Goal: Information Seeking & Learning: Learn about a topic

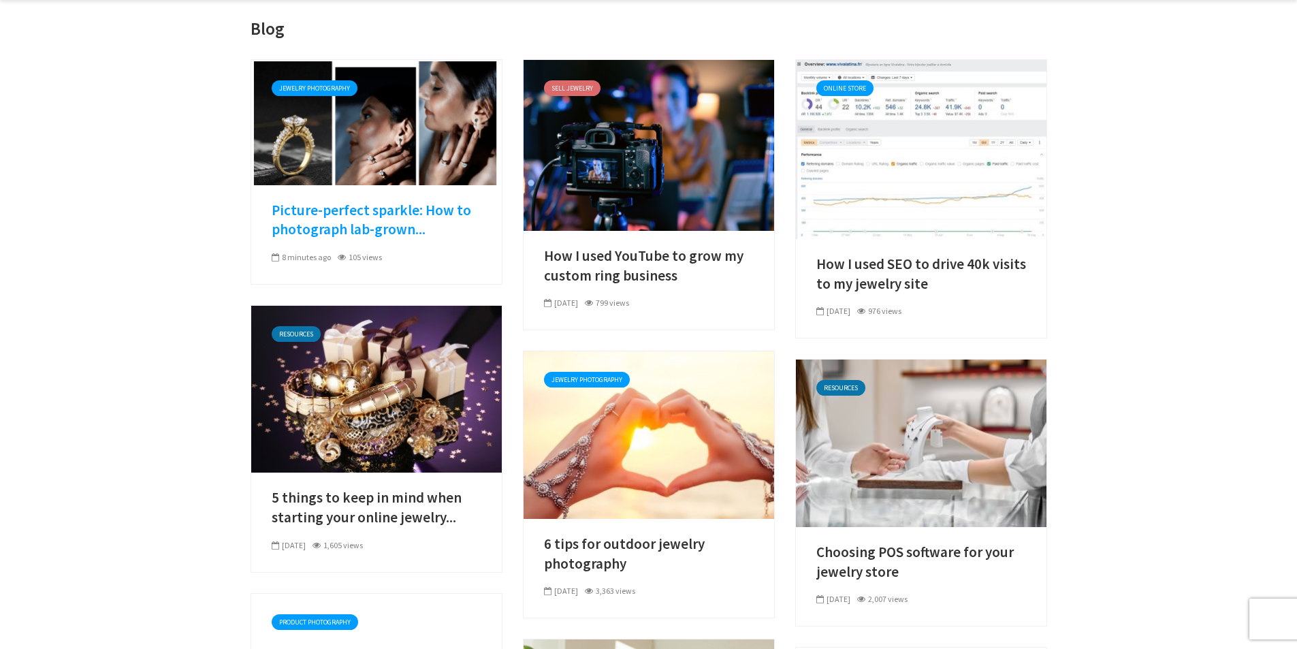
click at [387, 210] on link "Picture-perfect sparkle: How to photograph lab-grown..." at bounding box center [377, 220] width 210 height 39
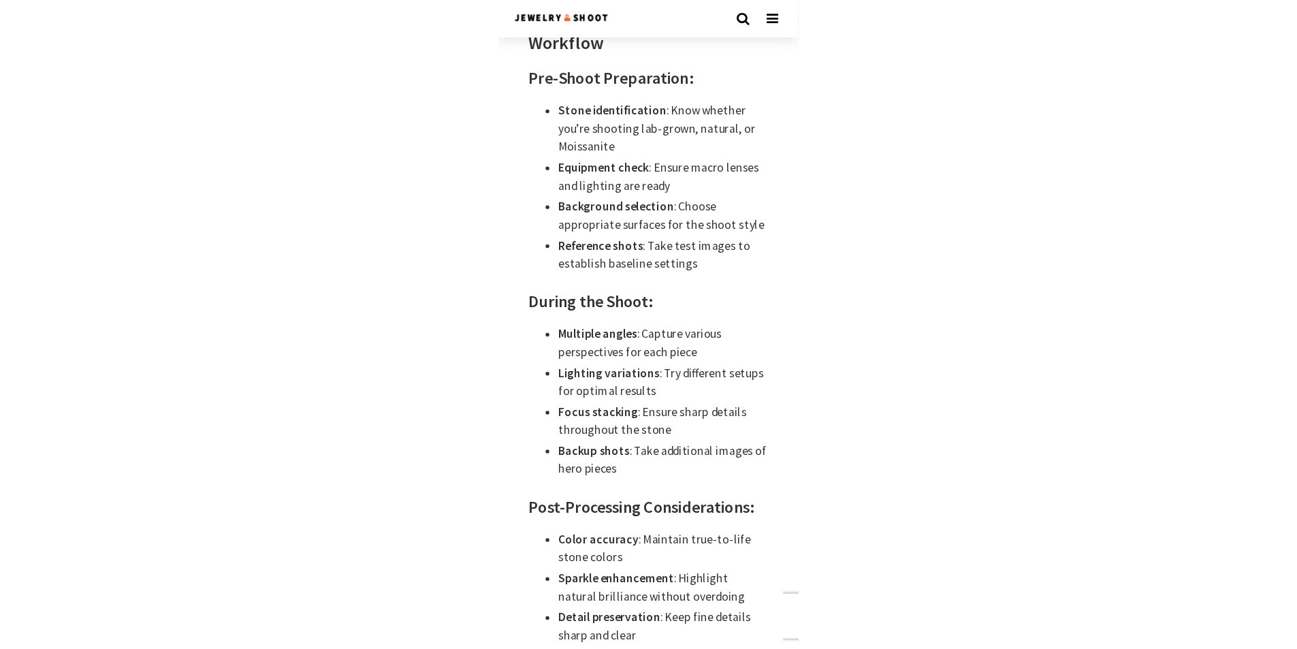
scroll to position [3873, 0]
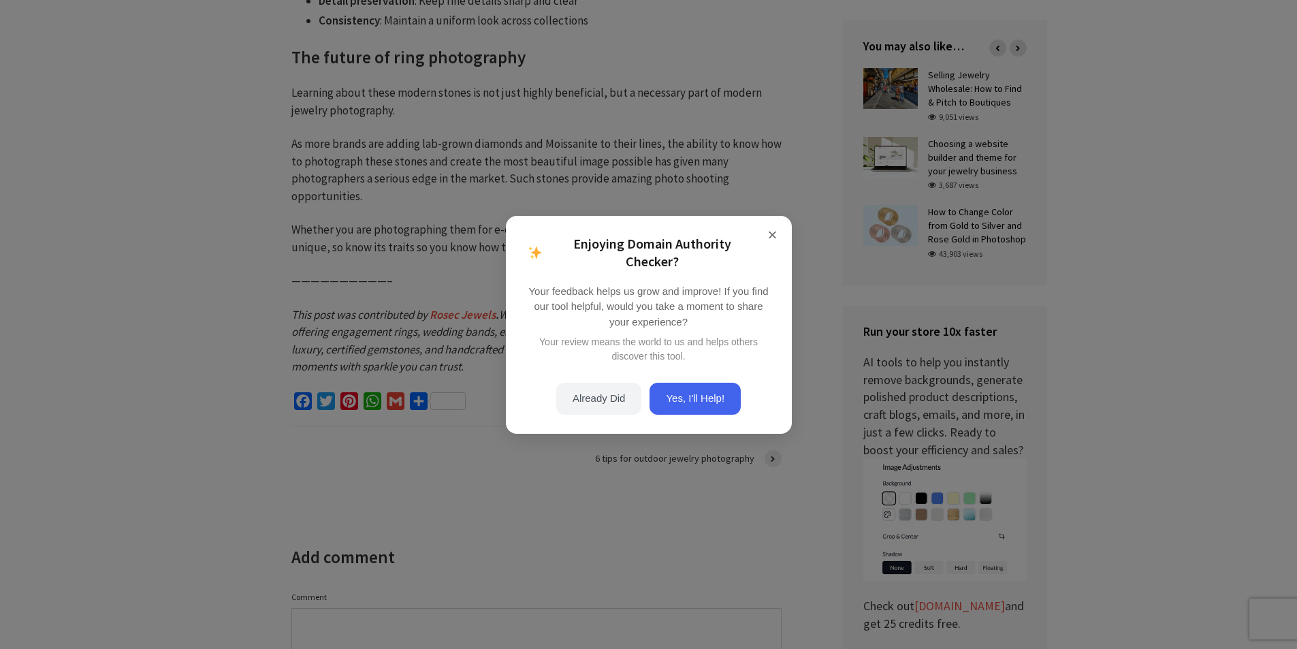
click at [154, 264] on div "× Enjoying Domain Authority Checker? Your feedback helps us grow and improve! I…" at bounding box center [648, 324] width 1297 height 649
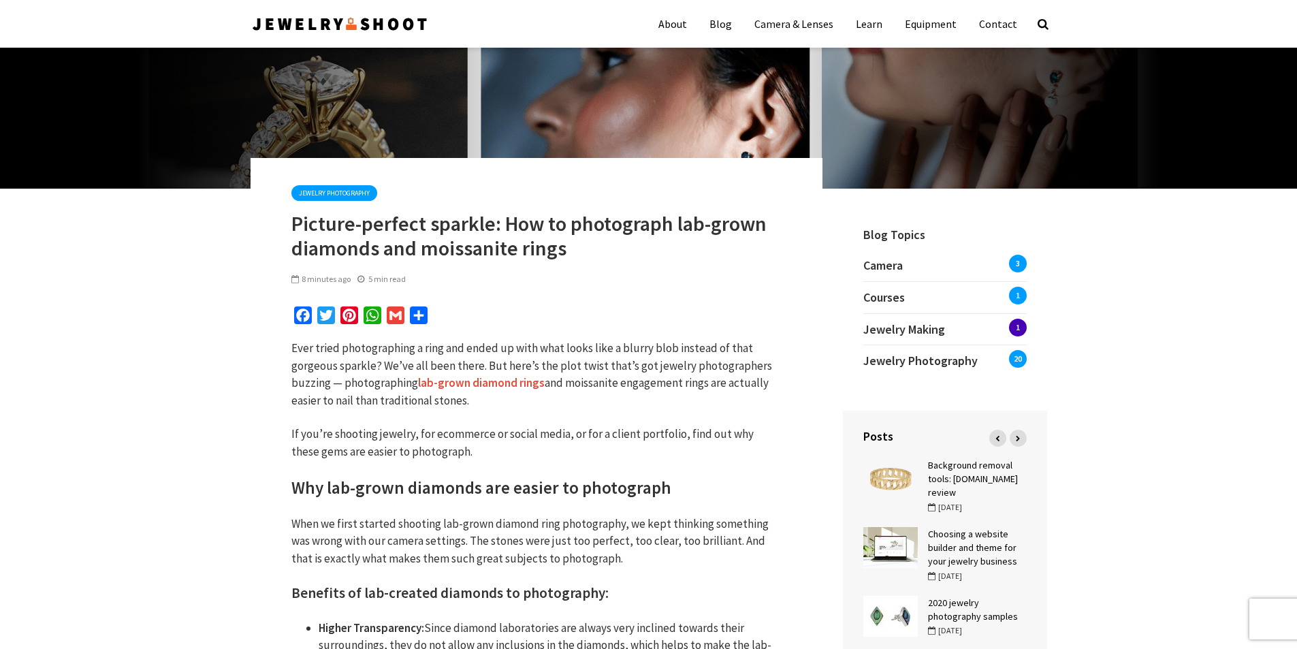
scroll to position [0, 0]
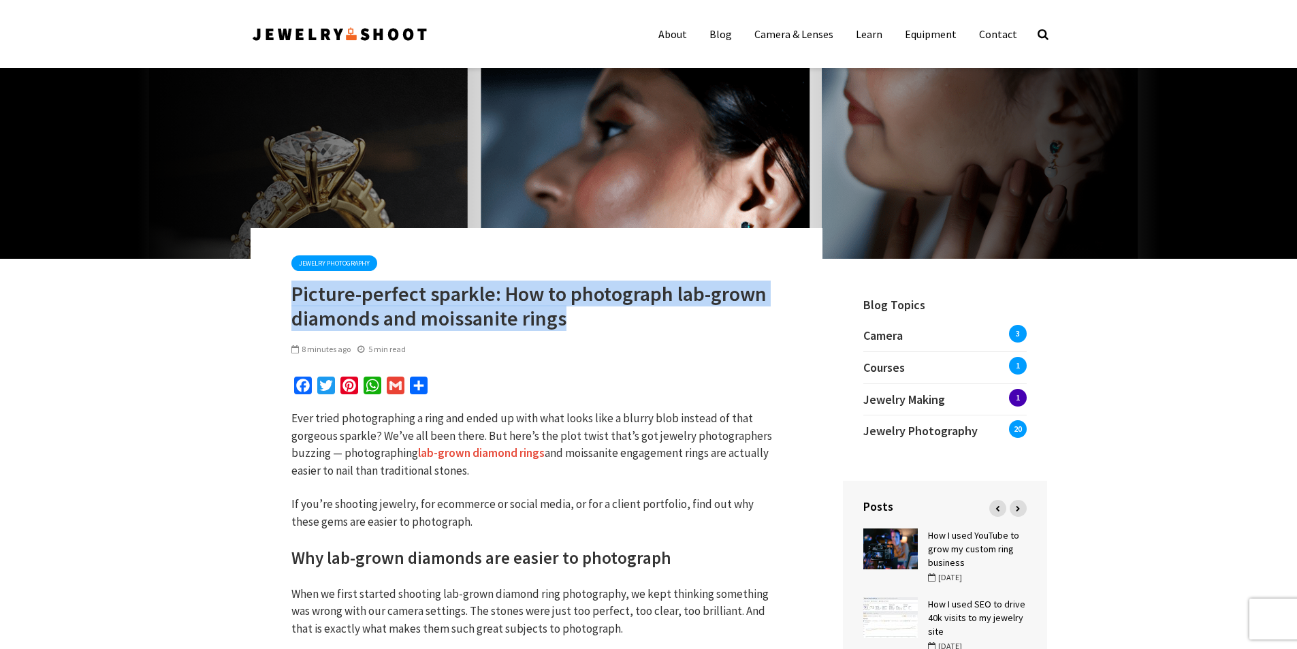
drag, startPoint x: 573, startPoint y: 317, endPoint x: 294, endPoint y: 290, distance: 280.5
click at [294, 290] on h1 "Picture-perfect sparkle: How to photograph lab-grown diamonds and moissanite ri…" at bounding box center [536, 305] width 490 height 49
copy h1 "Picture-perfect sparkle: How to photograph lab-grown diamonds and moissanite ri…"
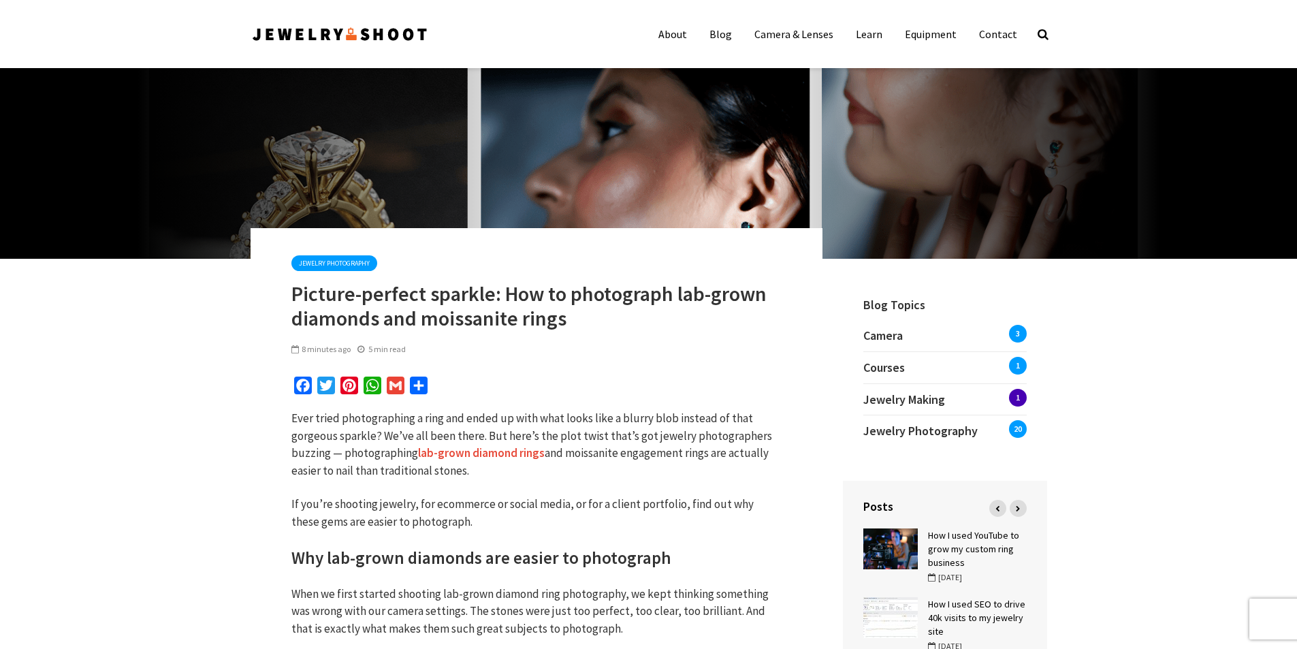
drag, startPoint x: 568, startPoint y: 342, endPoint x: 570, endPoint y: 330, distance: 12.3
click at [568, 342] on div "8 minutes ago 5 min read" at bounding box center [536, 349] width 490 height 18
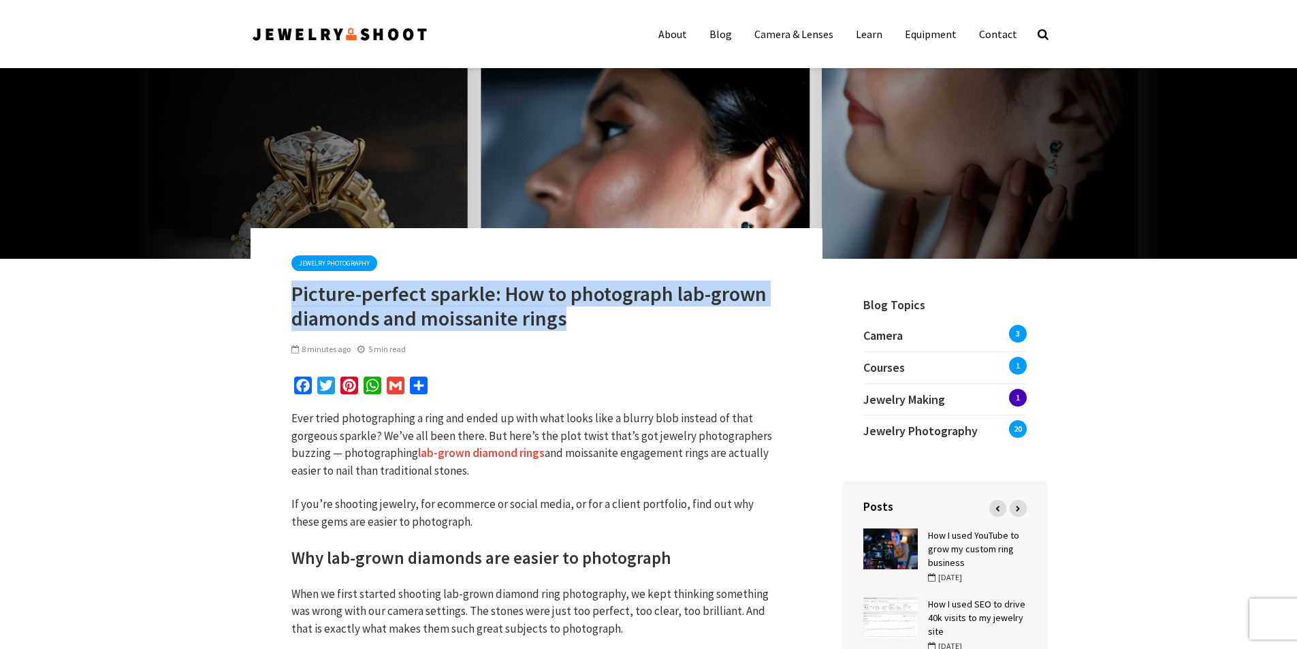
drag, startPoint x: 571, startPoint y: 322, endPoint x: 293, endPoint y: 294, distance: 279.9
click at [293, 294] on h1 "Picture-perfect sparkle: How to photograph lab-grown diamonds and moissanite ri…" at bounding box center [536, 305] width 490 height 49
copy h1 "Picture-perfect sparkle: How to photograph lab-grown diamonds and moissanite ri…"
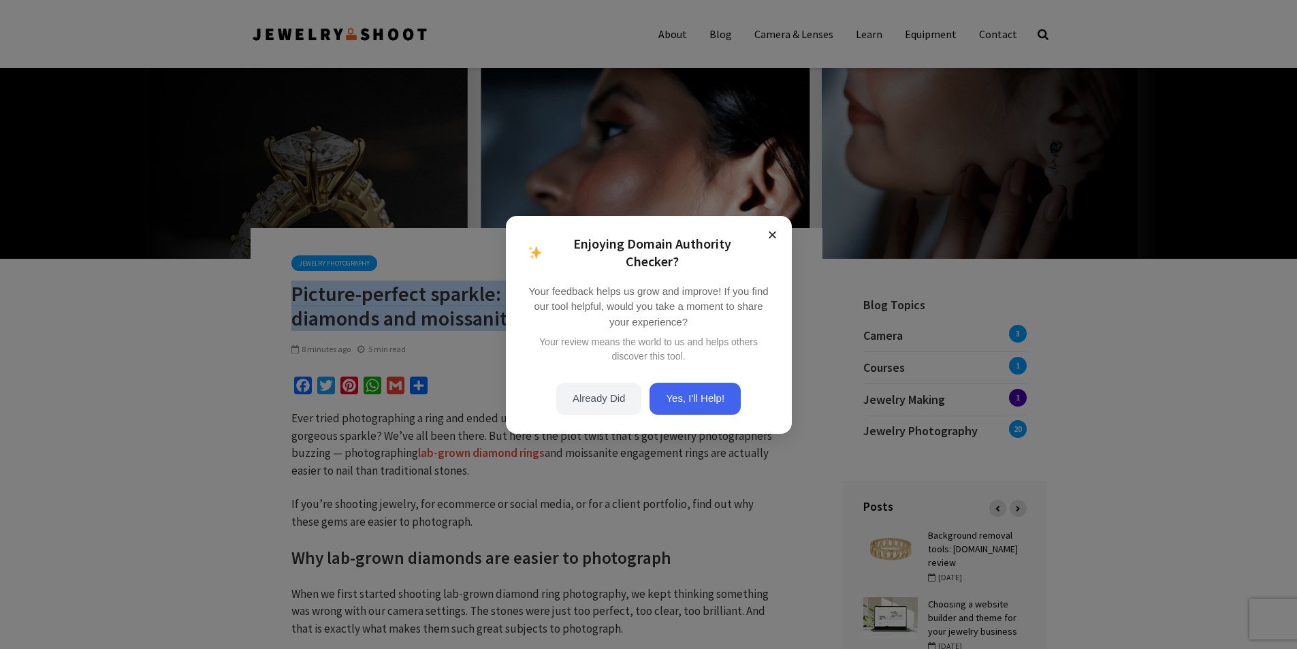
click at [775, 237] on button "×" at bounding box center [773, 235] width 16 height 16
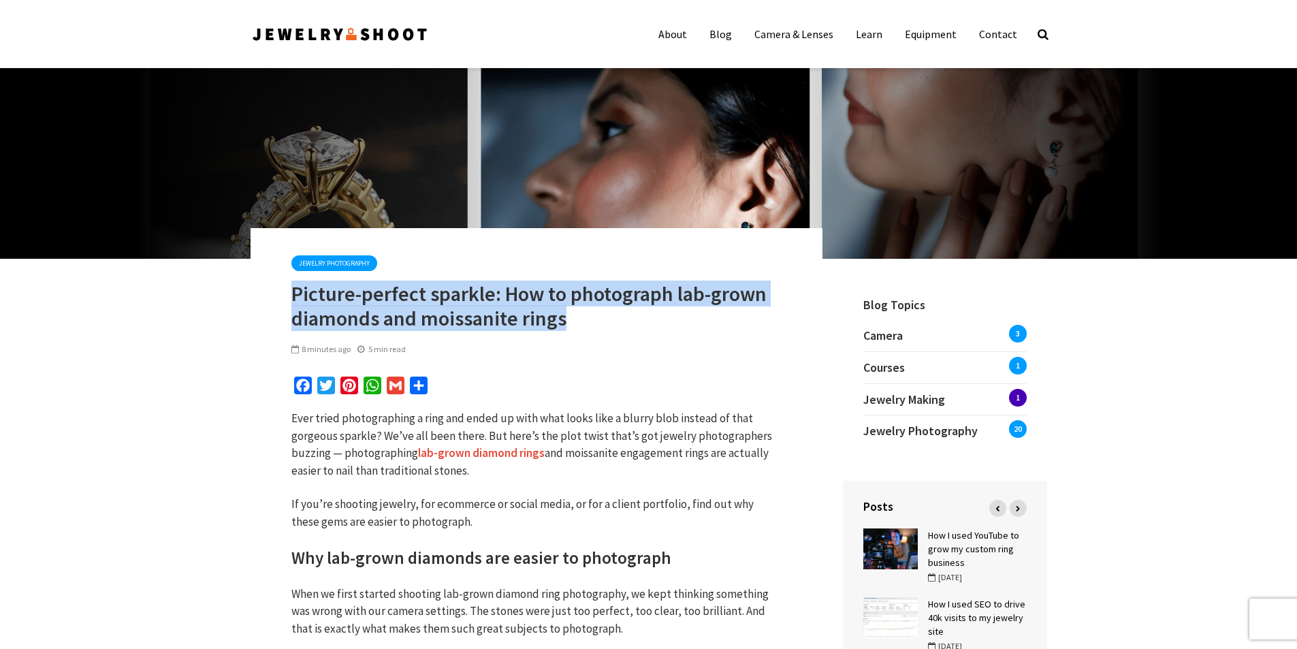
drag, startPoint x: 199, startPoint y: 314, endPoint x: 195, endPoint y: 284, distance: 30.1
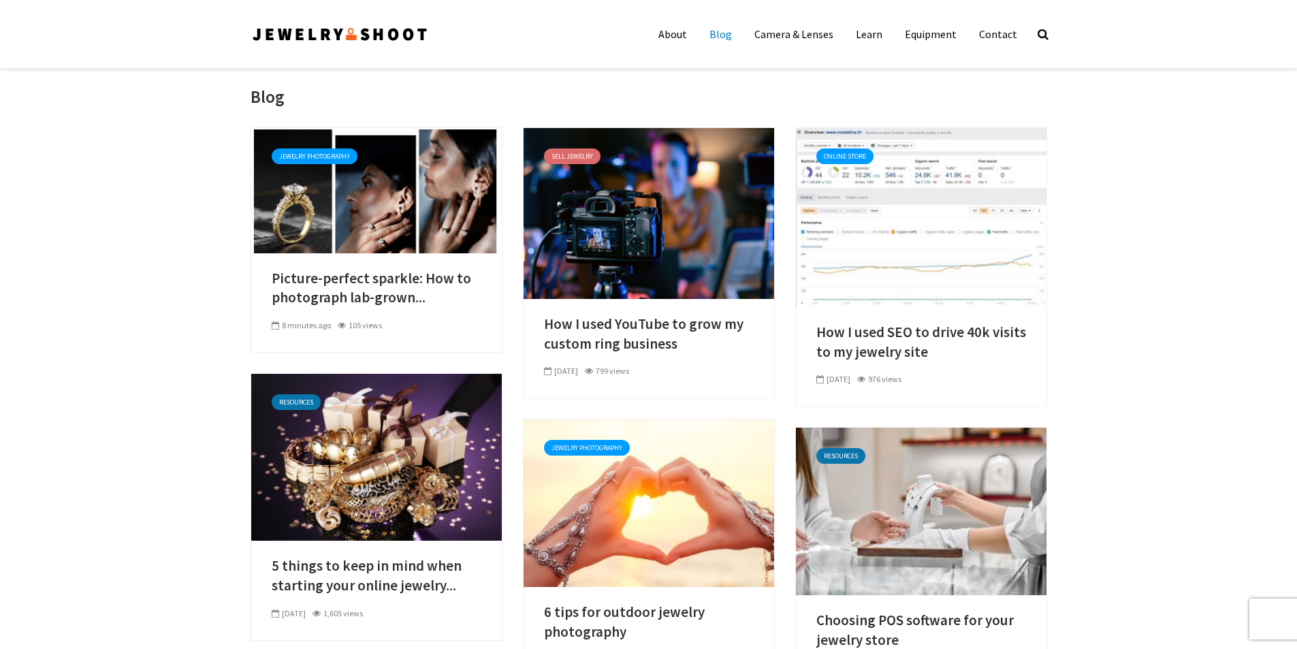
scroll to position [68, 0]
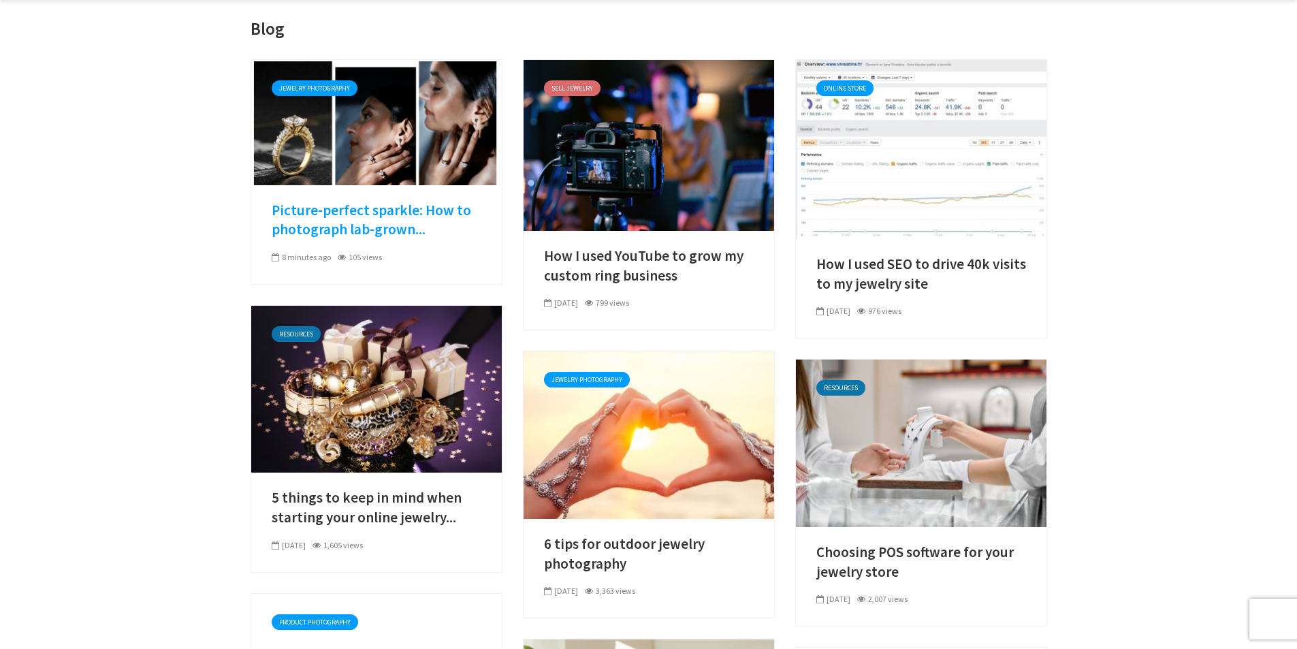
click at [386, 208] on link "Picture-perfect sparkle: How to photograph lab-grown..." at bounding box center [377, 220] width 210 height 39
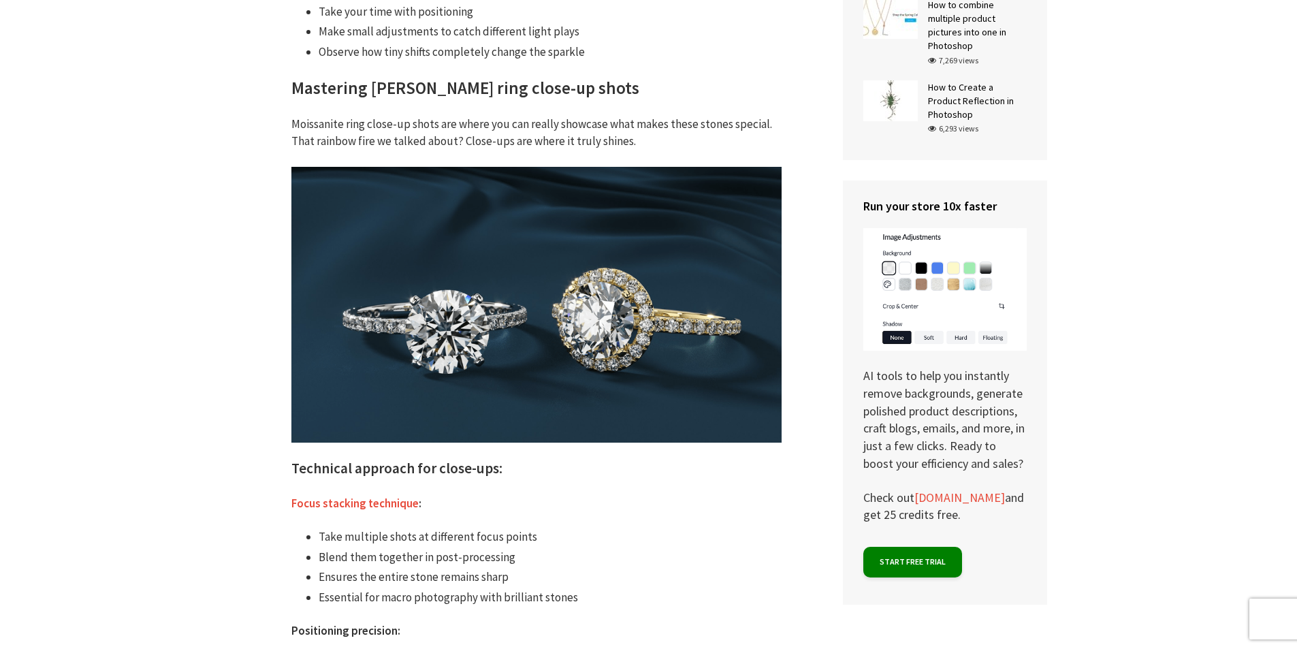
scroll to position [2655, 0]
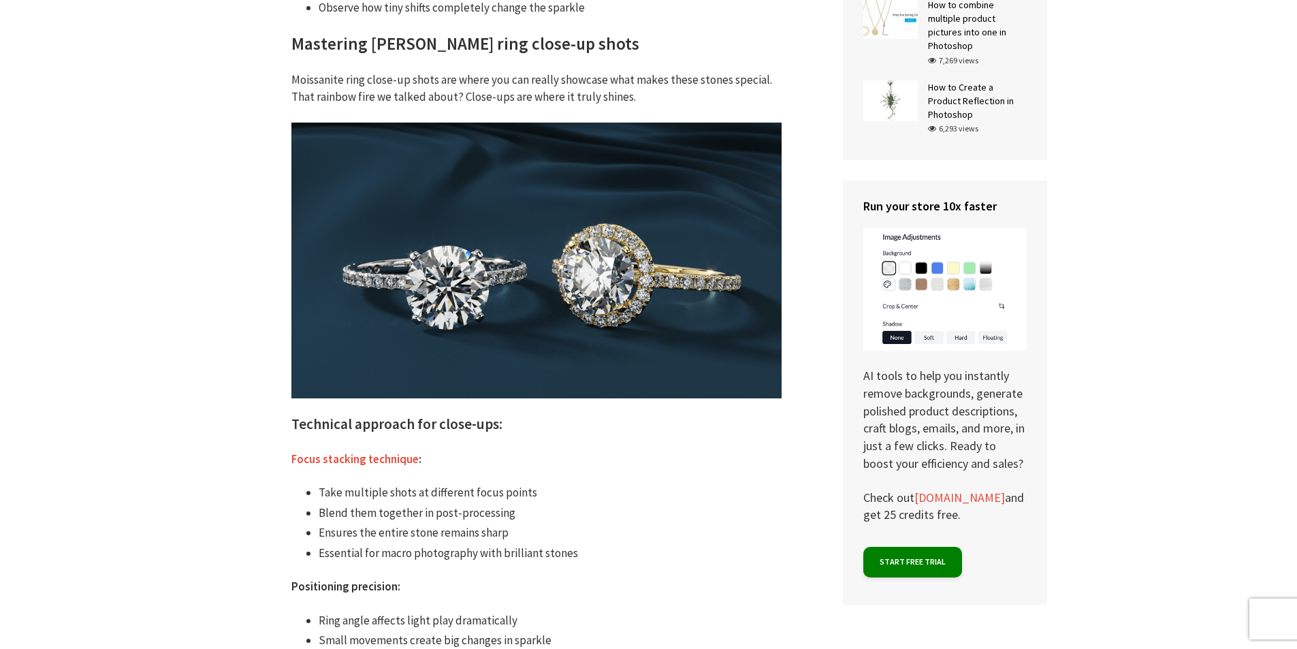
click at [550, 278] on img at bounding box center [536, 261] width 490 height 276
click at [611, 219] on img at bounding box center [536, 261] width 490 height 276
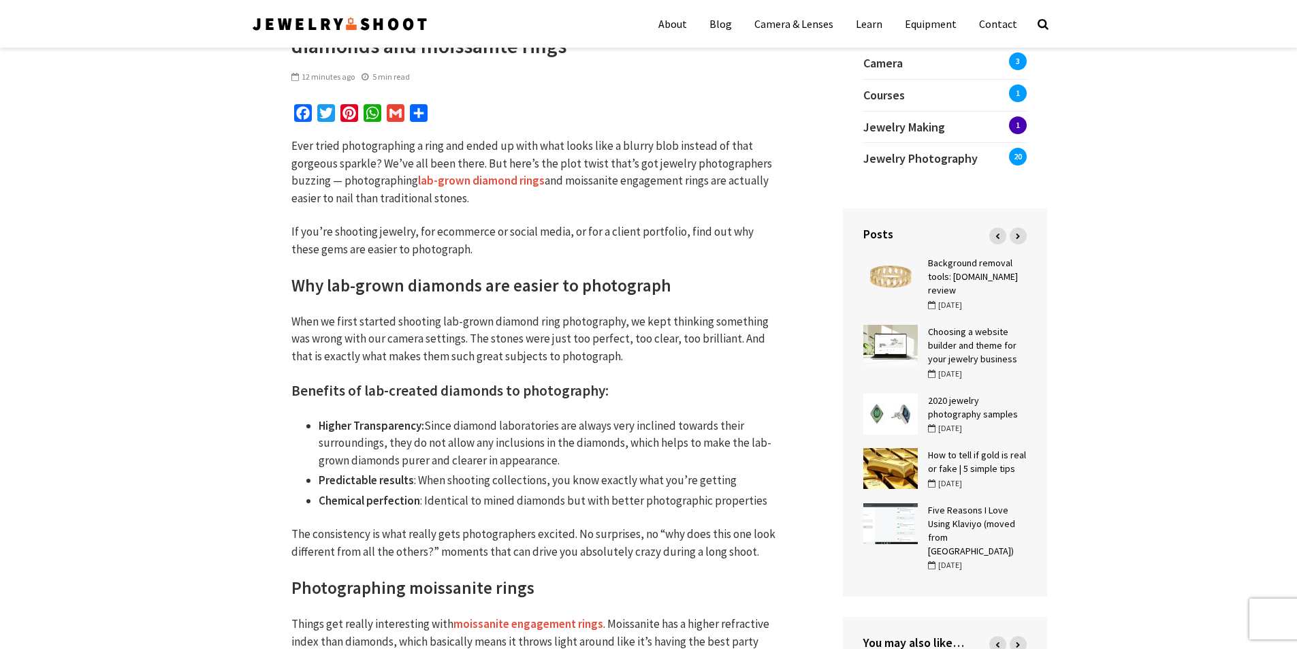
scroll to position [0, 0]
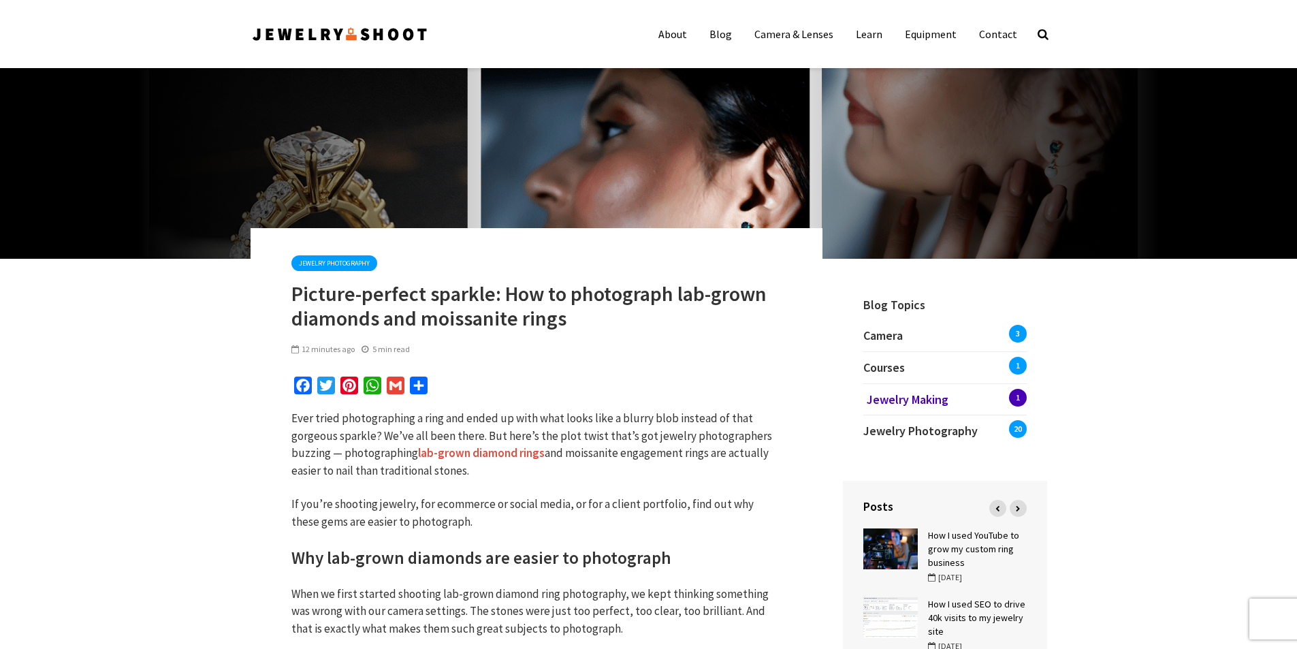
click at [936, 399] on span "Jewelry Making" at bounding box center [908, 399] width 82 height 16
click at [901, 432] on span "Jewelry Photography" at bounding box center [924, 431] width 114 height 16
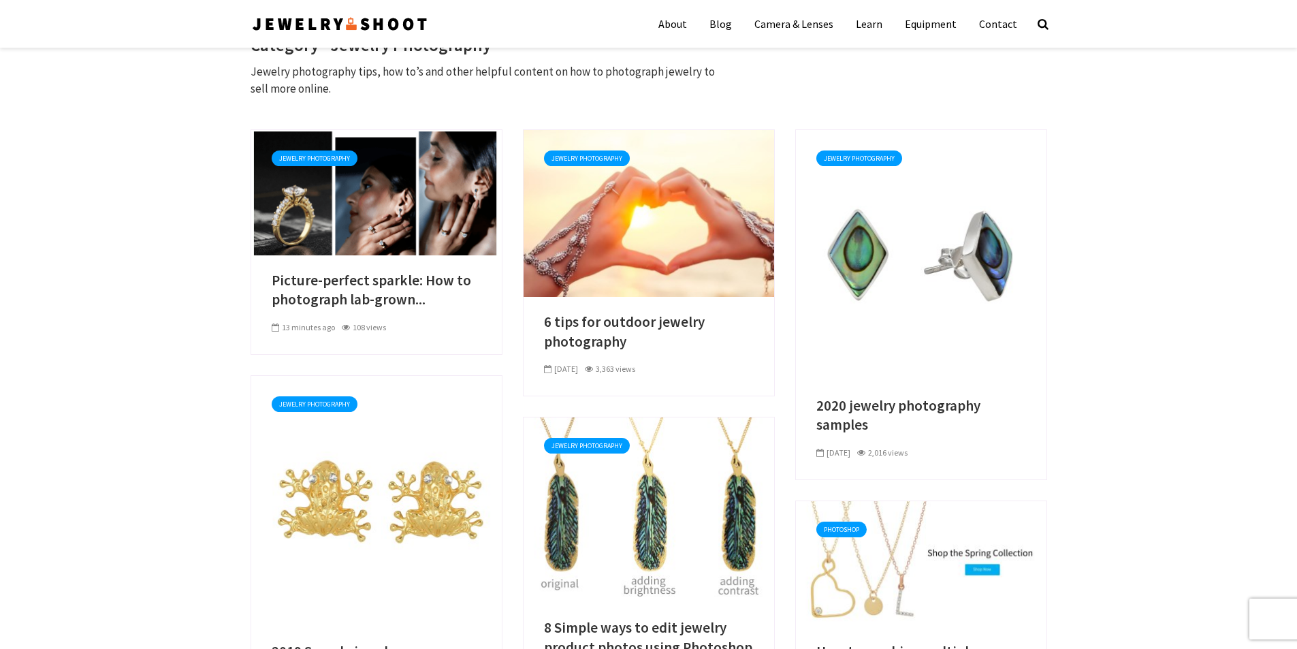
scroll to position [68, 0]
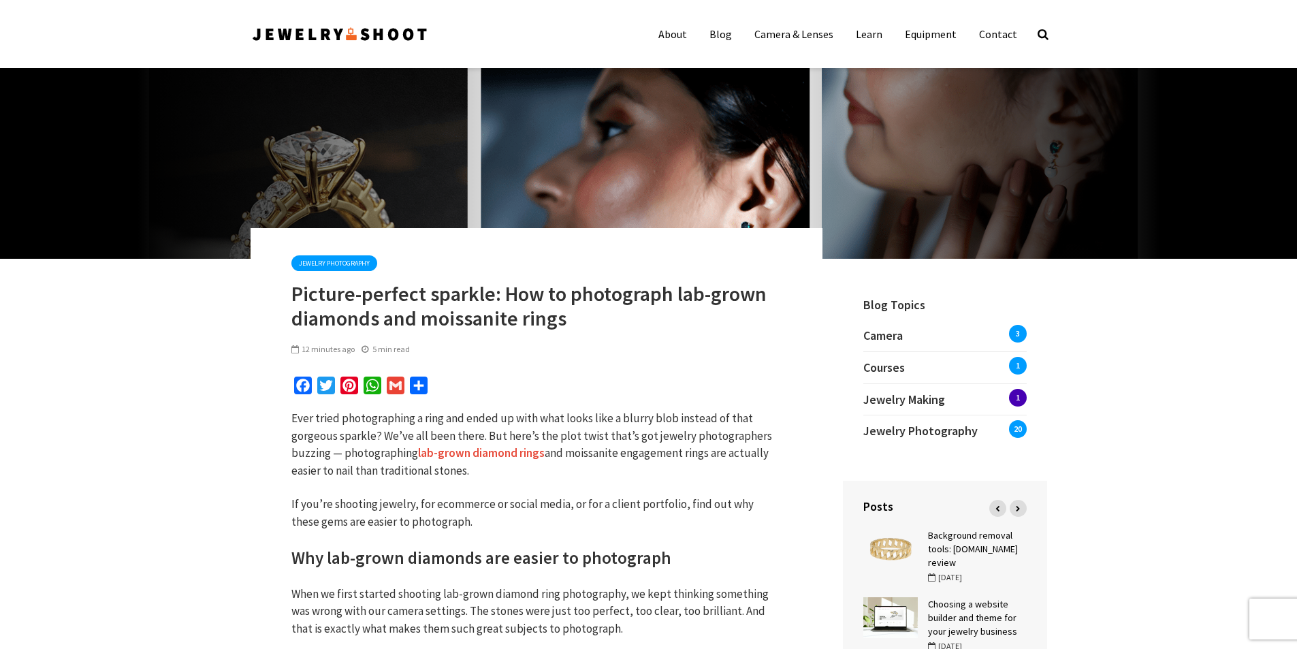
click at [321, 34] on img at bounding box center [340, 34] width 178 height 22
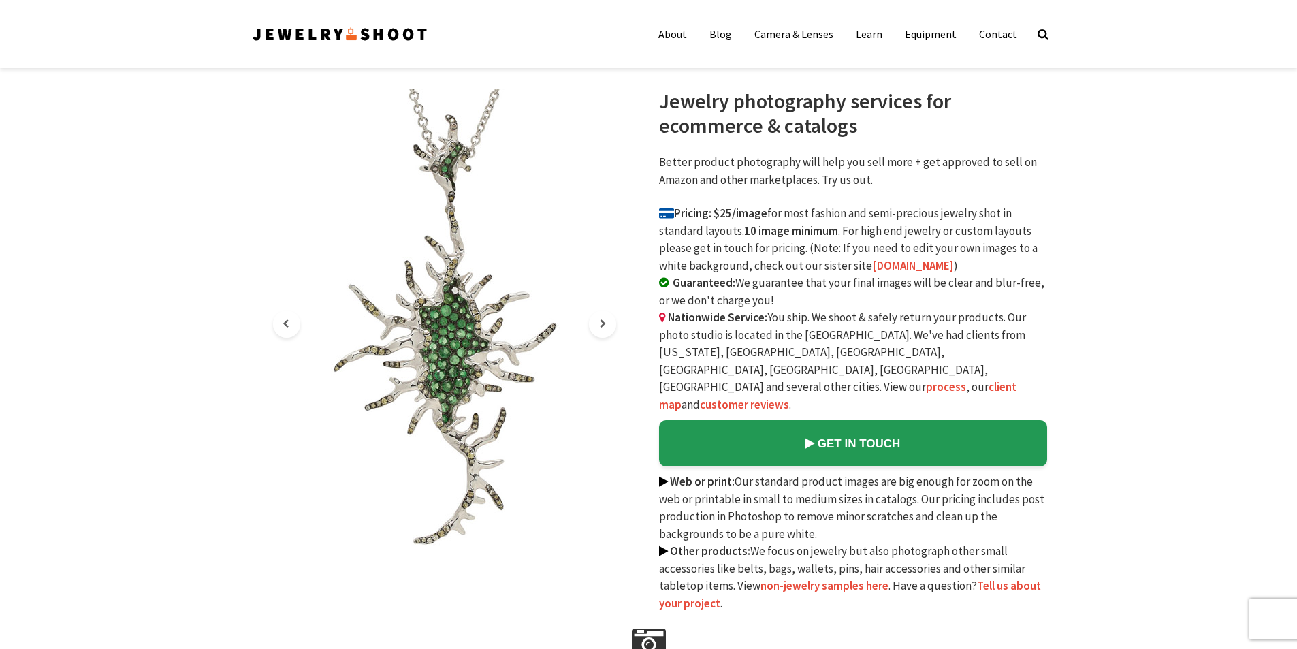
click at [386, 32] on img at bounding box center [340, 34] width 178 height 22
click at [349, 33] on img at bounding box center [340, 34] width 178 height 22
click at [724, 33] on link "Blog" at bounding box center [720, 33] width 43 height 27
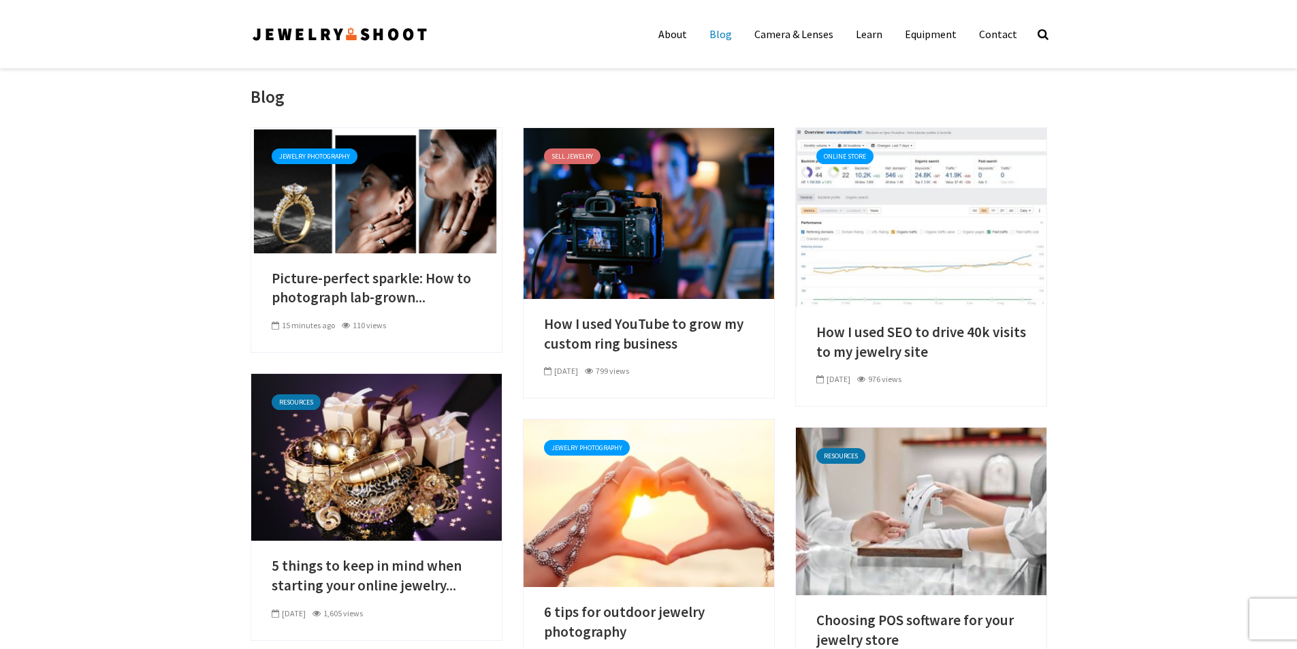
click at [310, 34] on img at bounding box center [340, 34] width 178 height 22
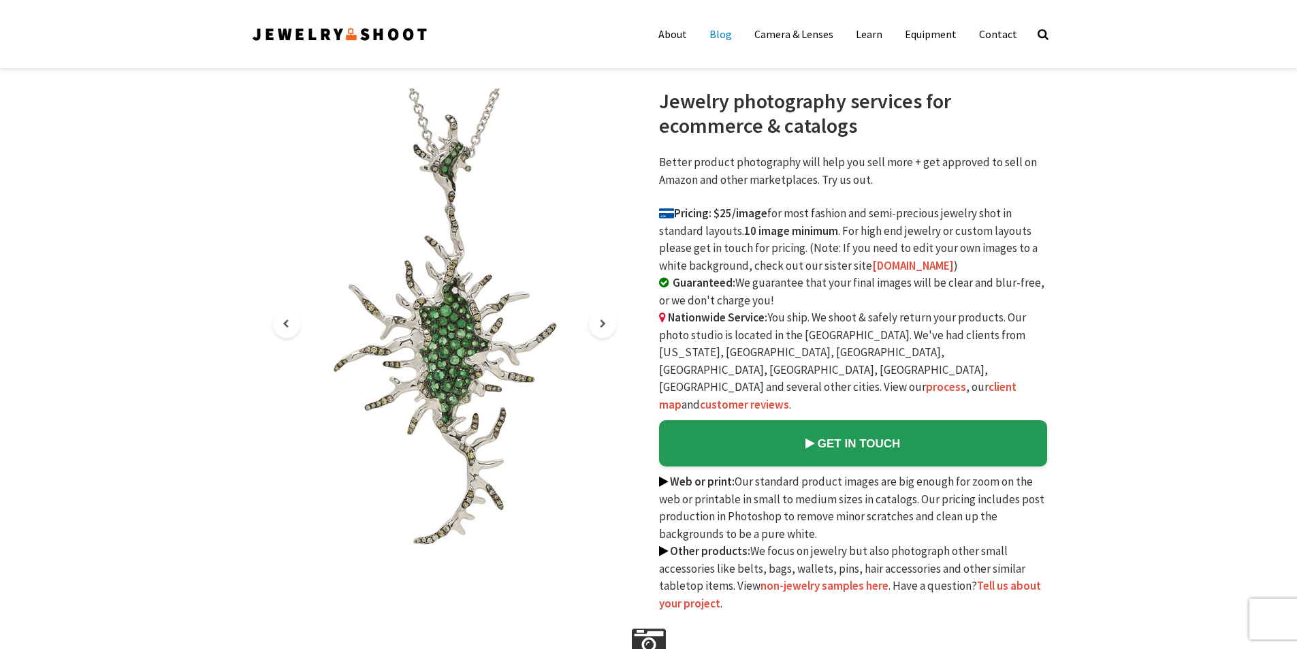
click at [717, 34] on link "Blog" at bounding box center [720, 33] width 43 height 27
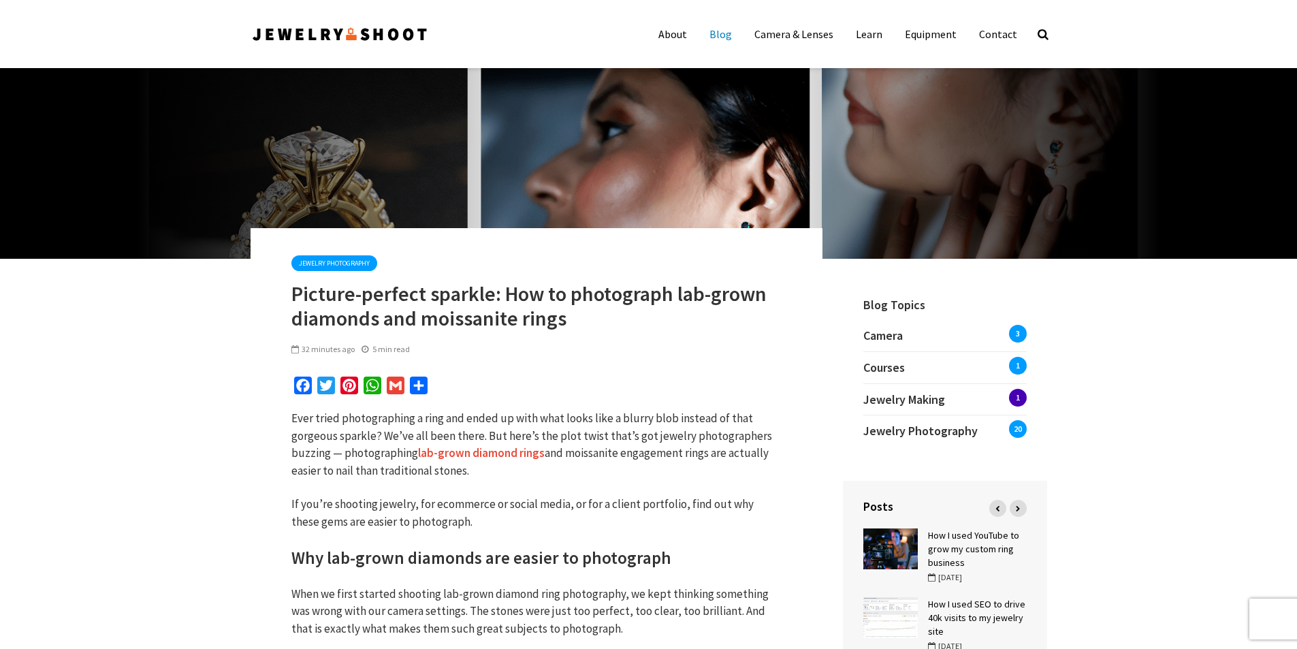
click at [723, 35] on link "Blog" at bounding box center [720, 33] width 43 height 27
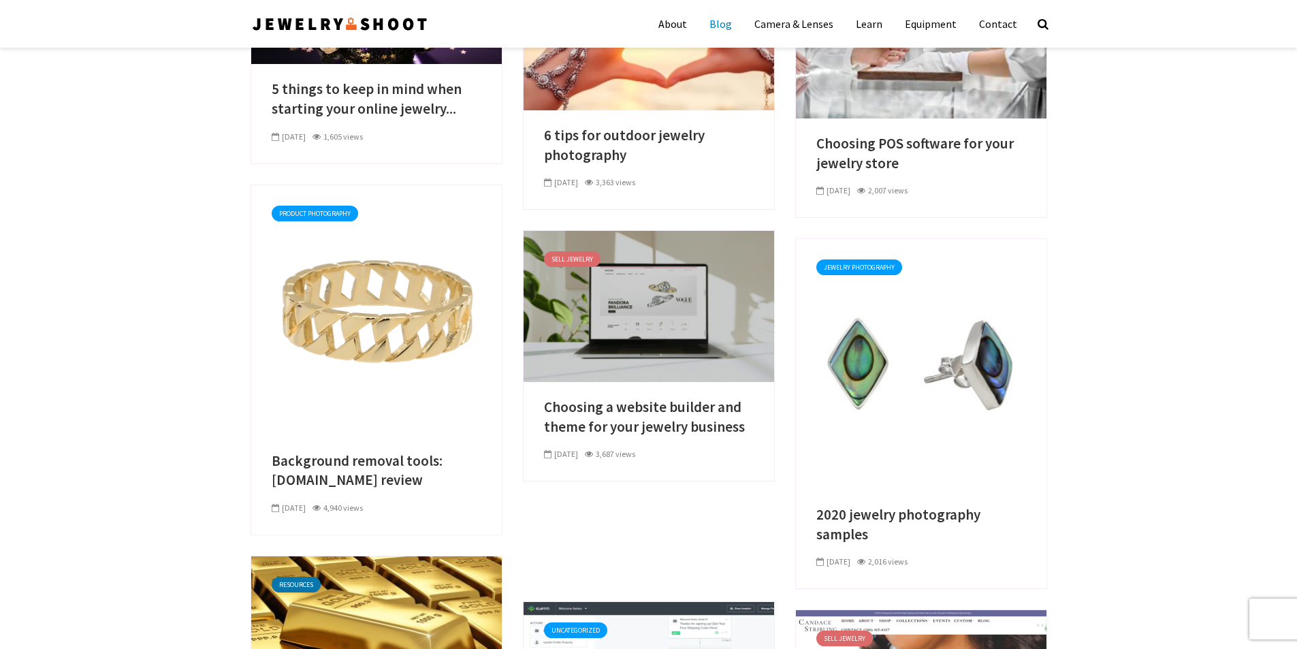
scroll to position [68, 0]
